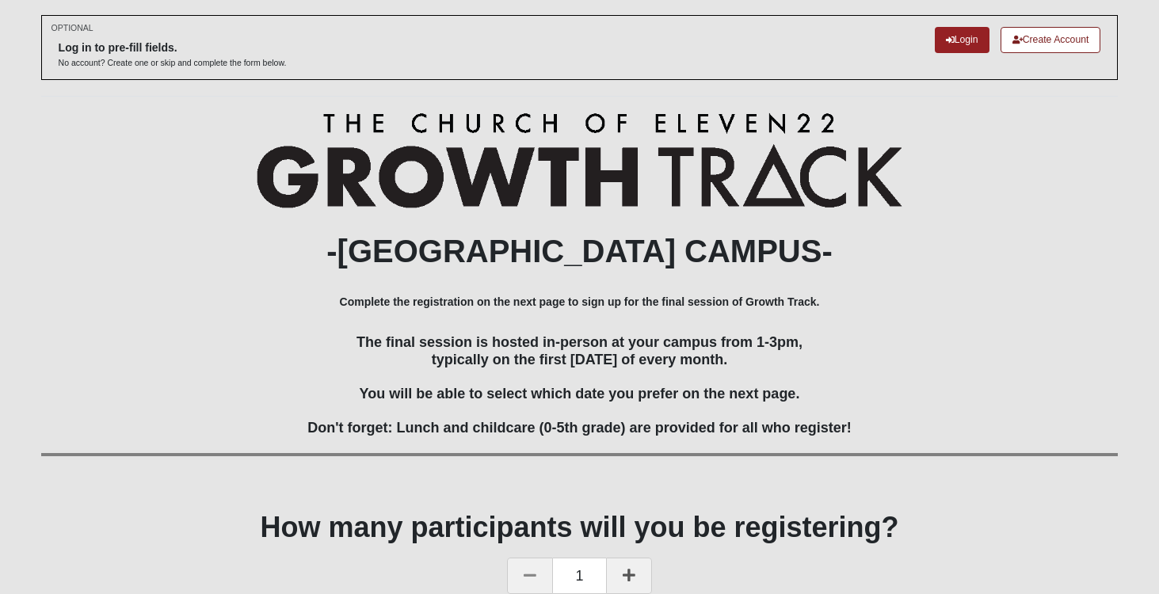
scroll to position [156, 0]
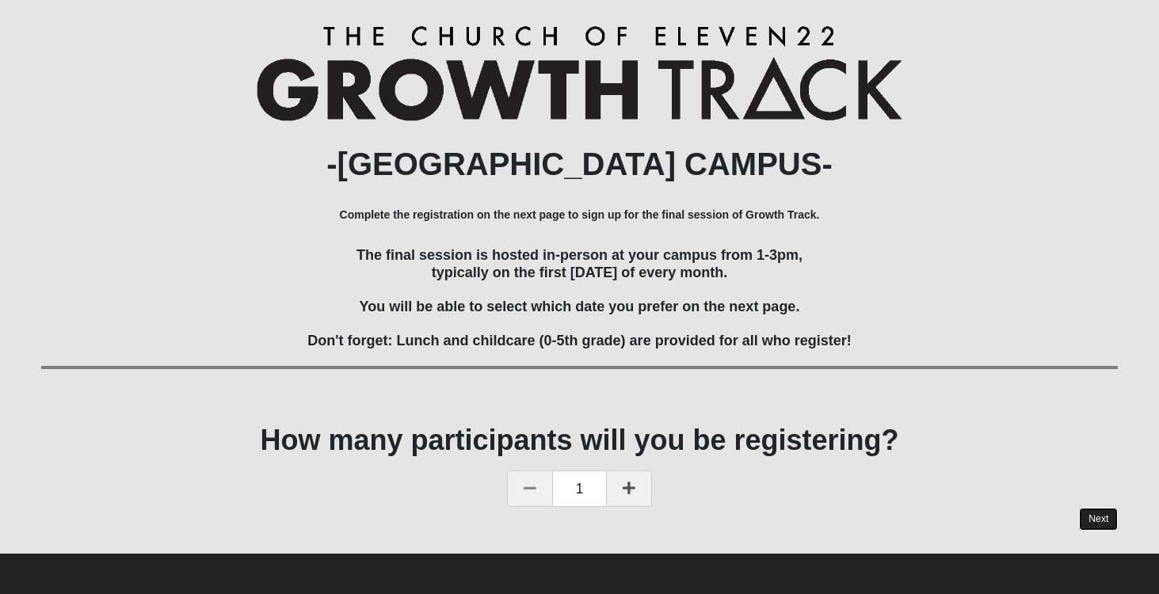
click at [1091, 517] on link "Next" at bounding box center [1098, 519] width 39 height 23
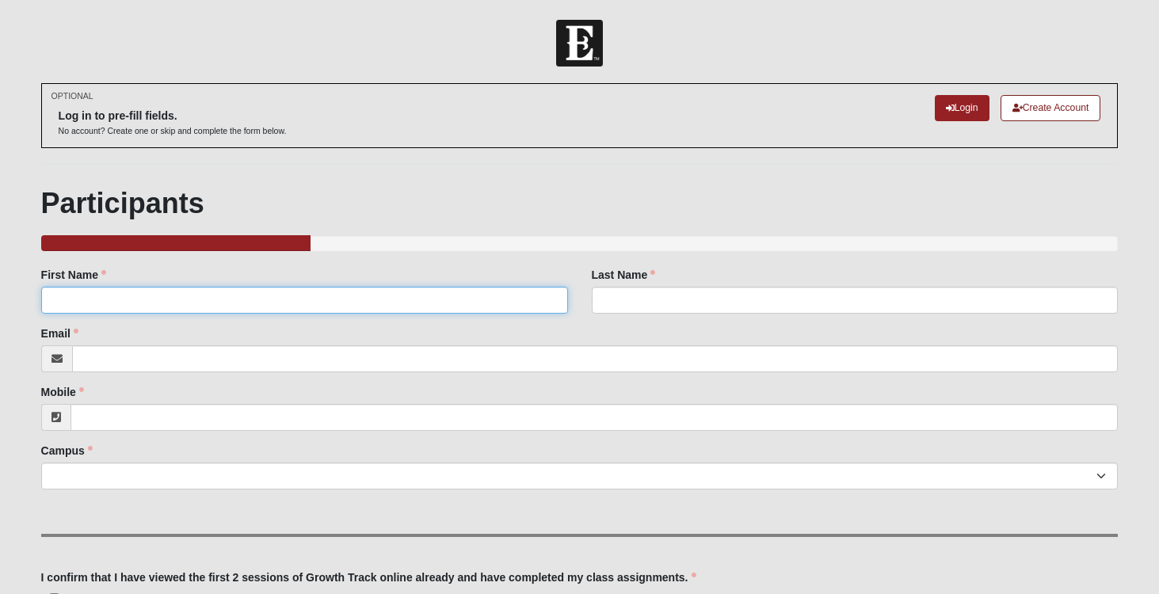
click at [405, 306] on input "First Name" at bounding box center [304, 300] width 527 height 27
type input "[PERSON_NAME]"
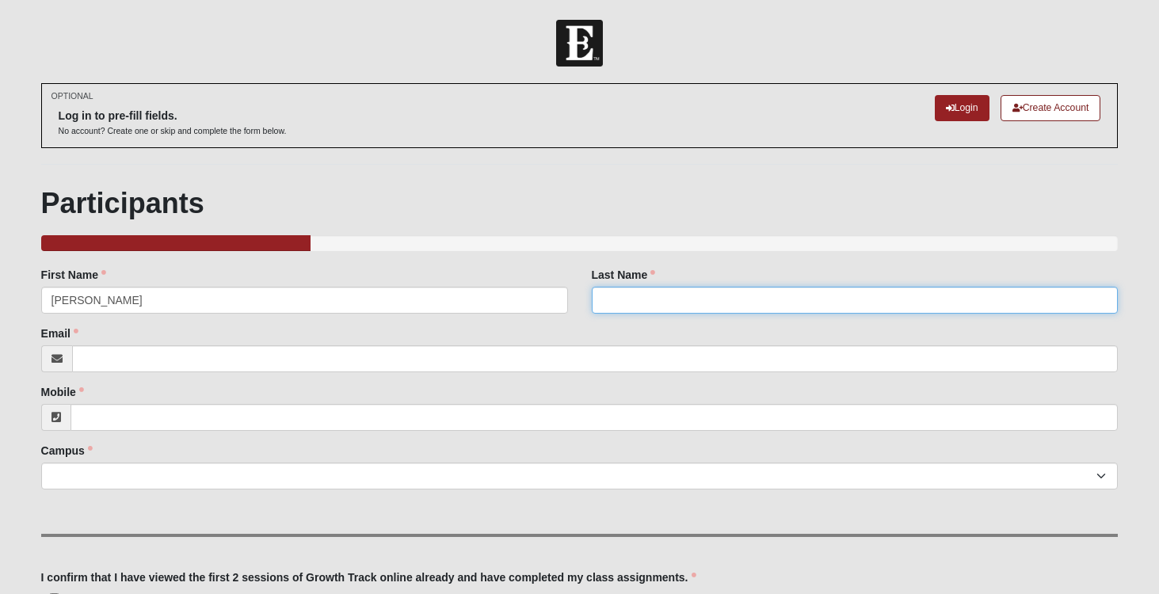
type input "[PERSON_NAME]"
type input "[EMAIL_ADDRESS][DOMAIN_NAME]"
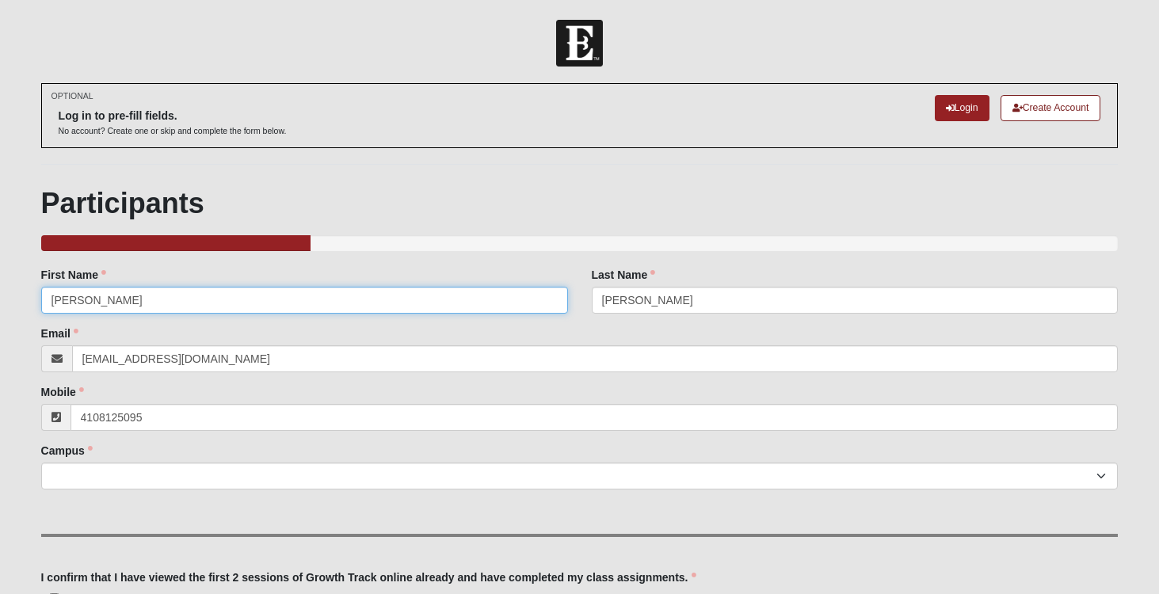
type input "[PHONE_NUMBER]"
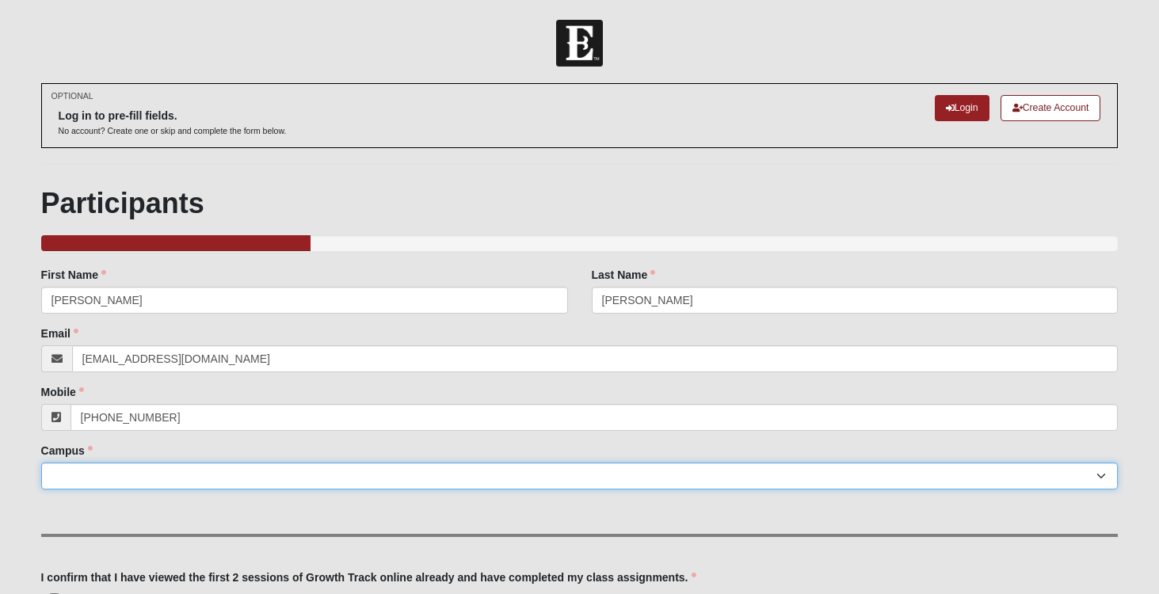
click at [238, 479] on select "Arlington Baymeadows Eleven22 Online [PERSON_NAME][GEOGRAPHIC_DATA] Jesup [GEOG…" at bounding box center [580, 476] width 1078 height 27
select select "3"
click at [41, 463] on select "Arlington Baymeadows Eleven22 Online [PERSON_NAME][GEOGRAPHIC_DATA] Jesup [GEOG…" at bounding box center [580, 476] width 1078 height 27
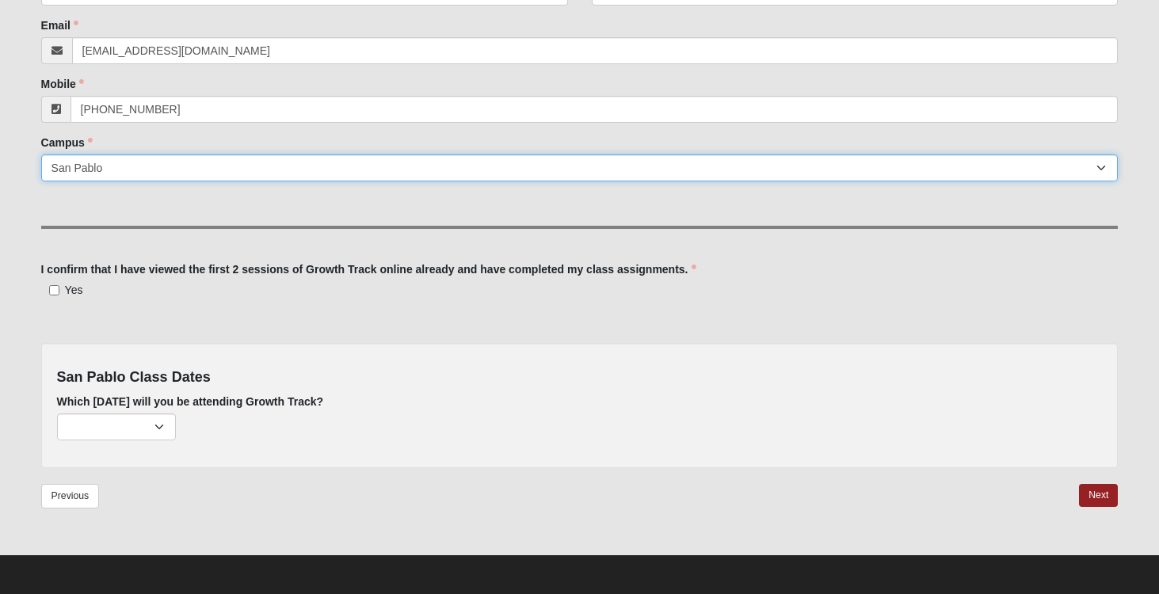
scroll to position [310, 0]
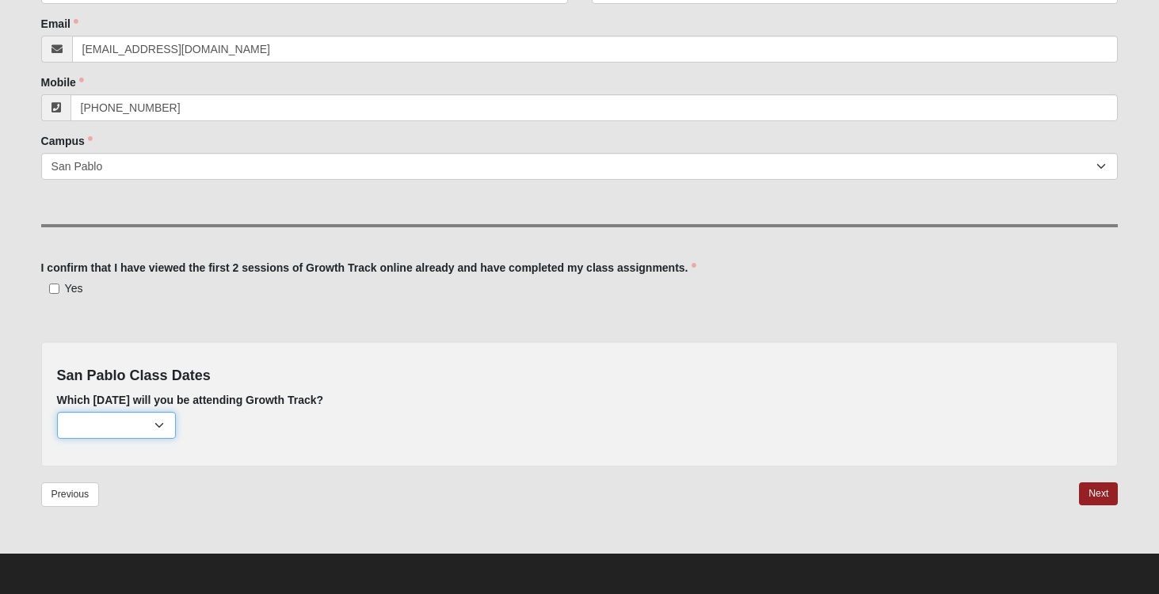
click at [162, 424] on select "[DATE] (163 remaining) [DATE] (214 remaining) [DATE] (222 remaining) [DATE] (22…" at bounding box center [116, 425] width 119 height 27
select select "714"
click at [57, 412] on select "[DATE] (163 remaining) [DATE] (214 remaining) [DATE] (222 remaining) [DATE] (22…" at bounding box center [116, 425] width 119 height 27
click at [1097, 493] on link "Next" at bounding box center [1098, 493] width 39 height 23
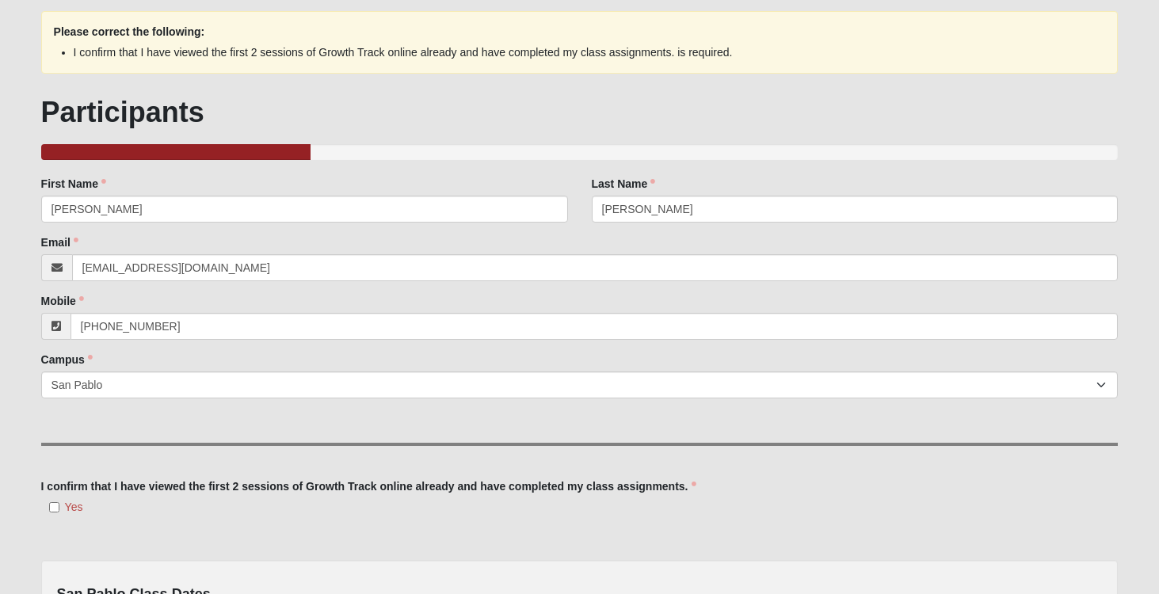
scroll to position [176, 0]
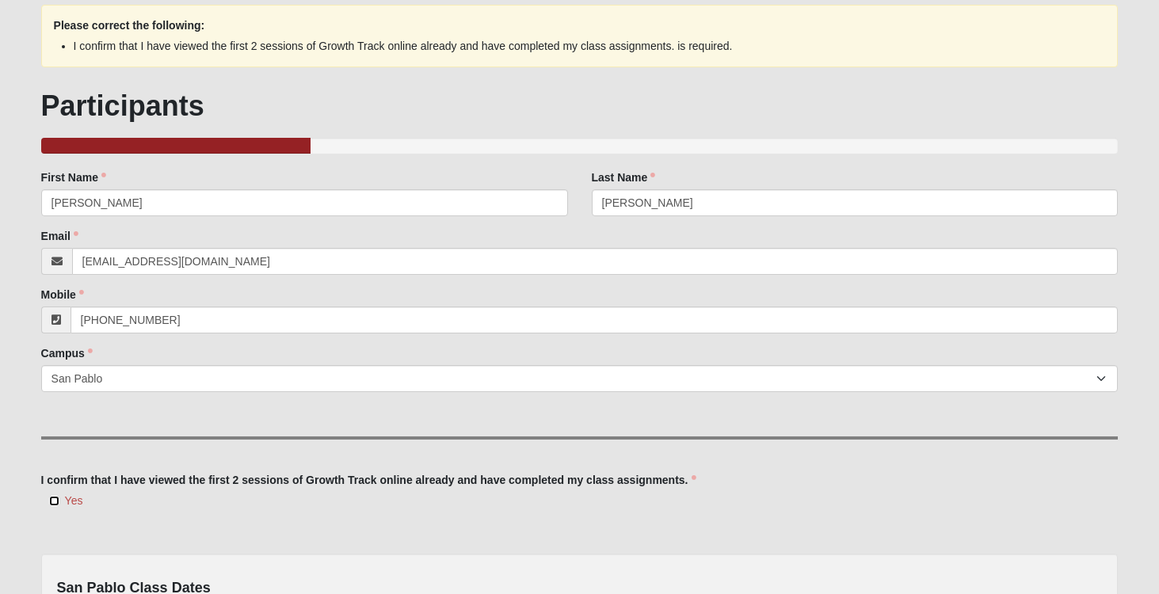
click at [51, 505] on input "Yes" at bounding box center [54, 501] width 10 height 10
checkbox input "true"
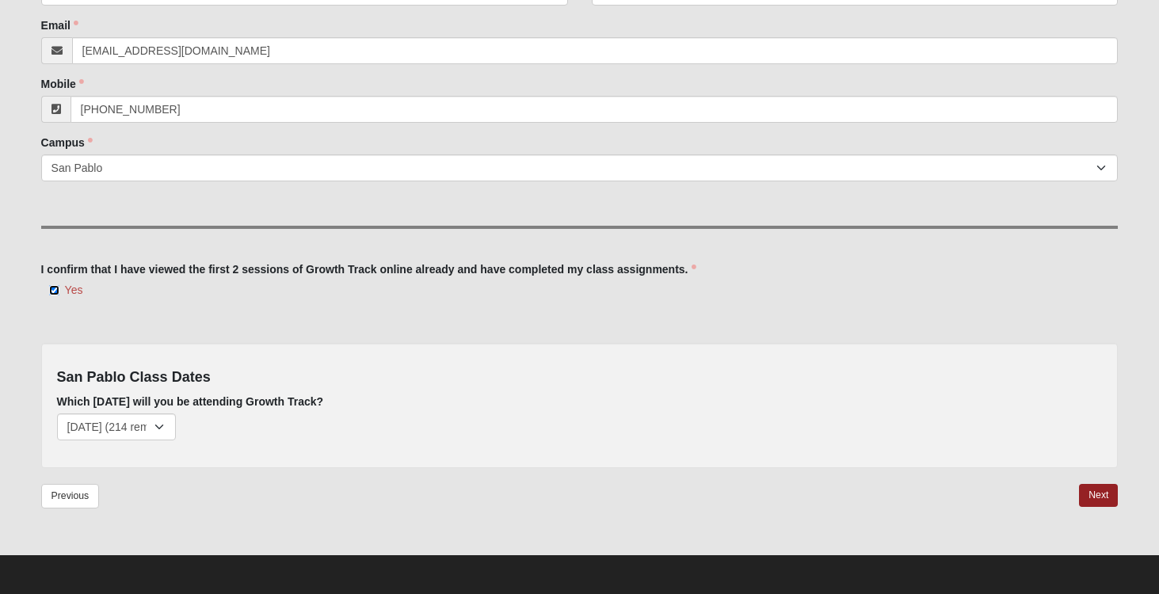
scroll to position [388, 0]
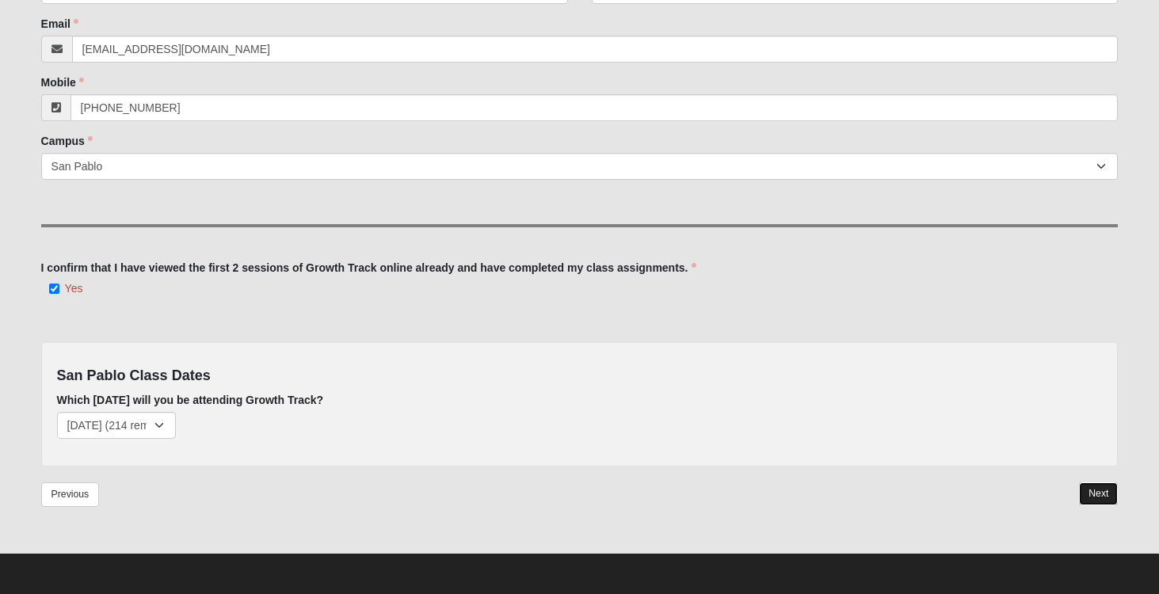
click at [1088, 491] on link "Next" at bounding box center [1098, 493] width 39 height 23
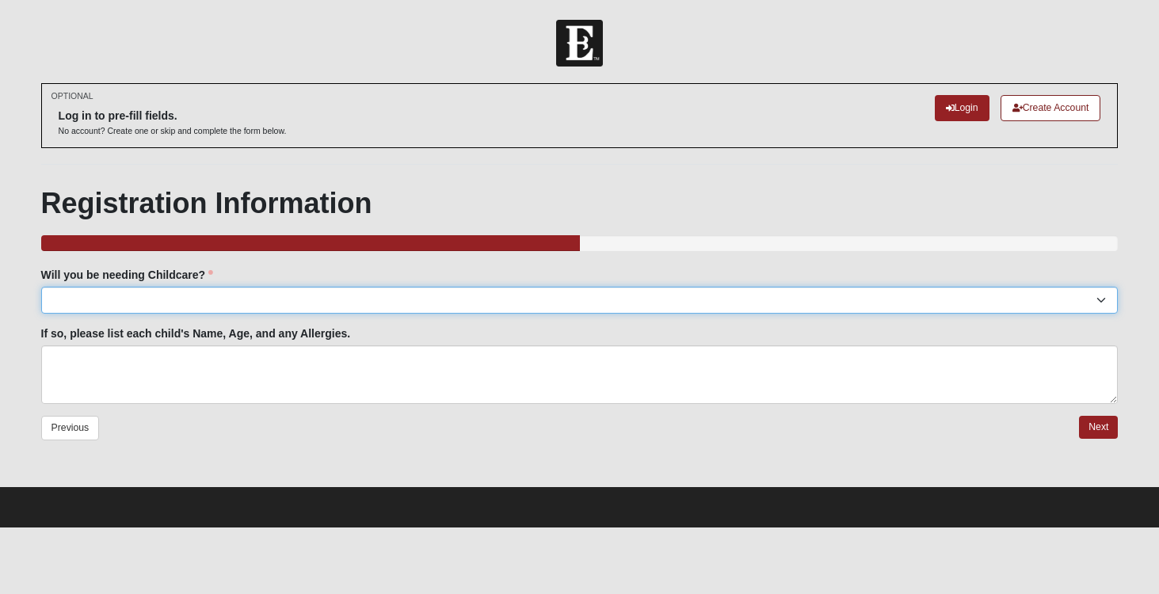
click at [332, 301] on select "Yes No" at bounding box center [580, 300] width 1078 height 27
select select "No"
click at [41, 287] on select "Yes No" at bounding box center [580, 300] width 1078 height 27
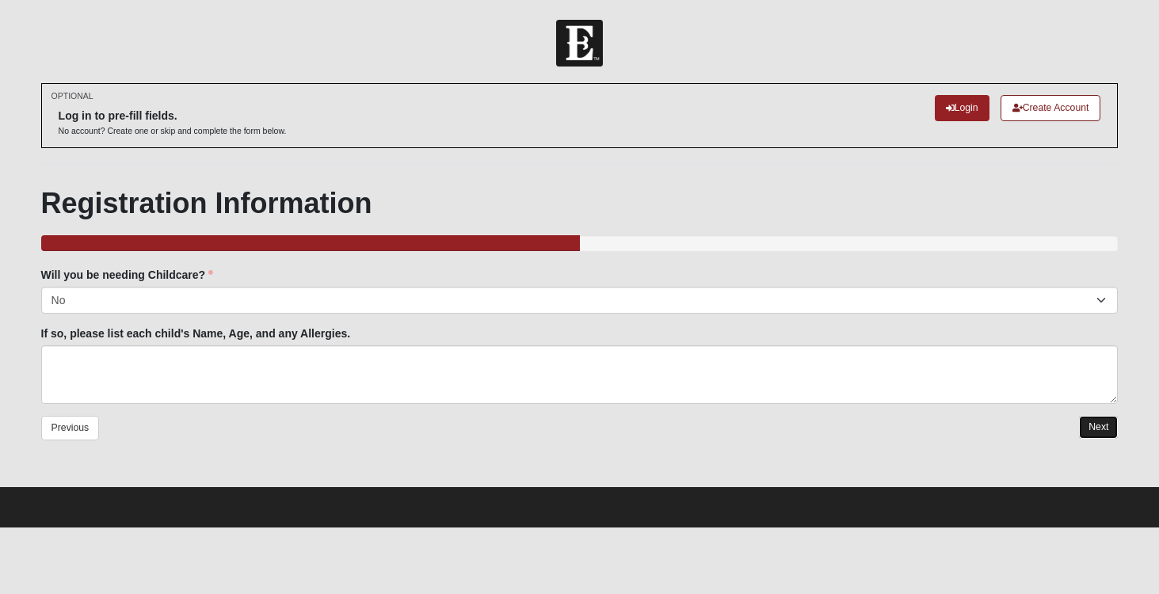
click at [1100, 426] on link "Next" at bounding box center [1098, 427] width 39 height 23
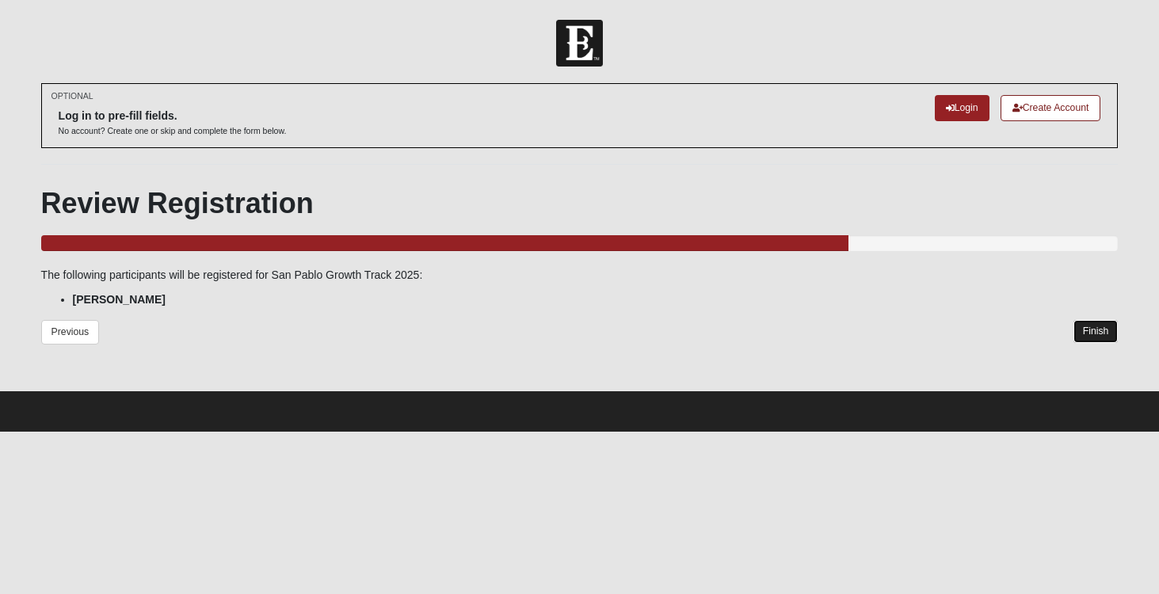
click at [1089, 329] on link "Finish" at bounding box center [1096, 331] width 45 height 23
